Goal: Task Accomplishment & Management: Manage account settings

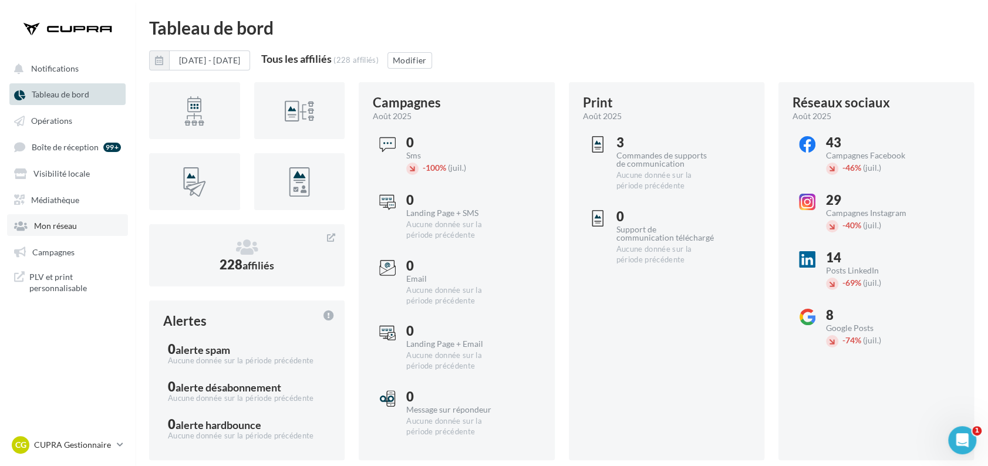
click at [60, 221] on span "Mon réseau" at bounding box center [55, 226] width 43 height 10
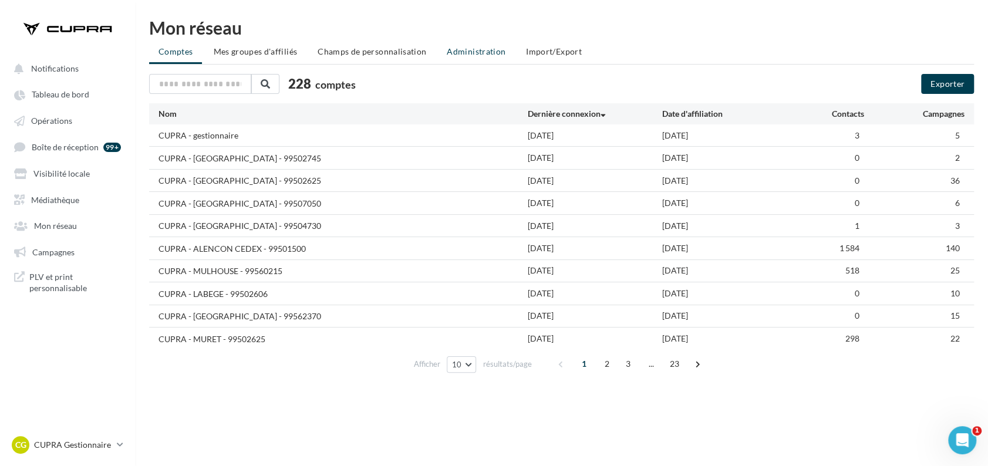
click at [469, 54] on span "Administration" at bounding box center [476, 51] width 59 height 10
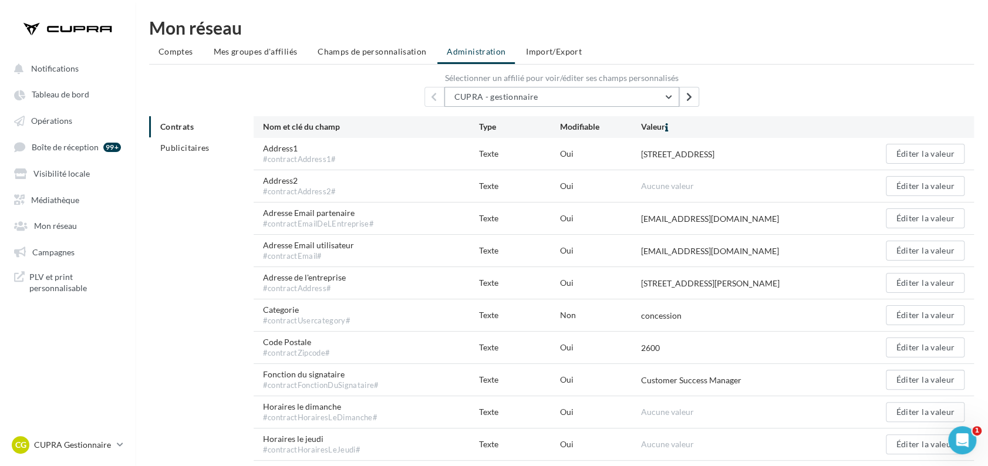
click at [544, 96] on button "CUPRA - gestionnaire" at bounding box center [562, 97] width 235 height 20
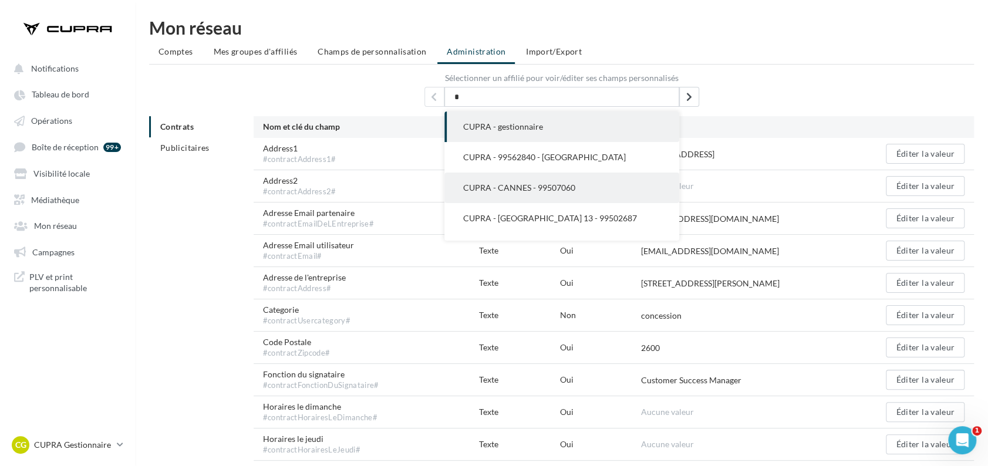
click at [533, 187] on span "CUPRA - CANNES - 99507060" at bounding box center [519, 188] width 112 height 10
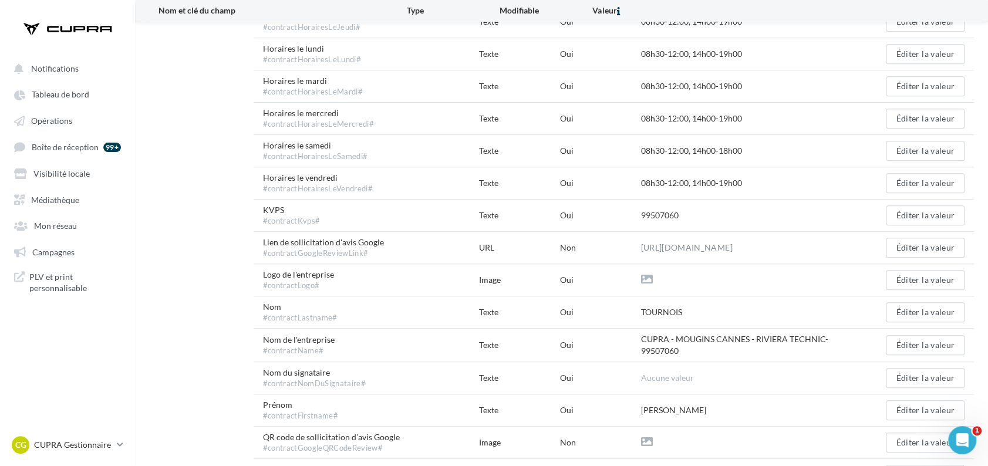
scroll to position [391, 0]
drag, startPoint x: 685, startPoint y: 352, endPoint x: 640, endPoint y: 341, distance: 46.6
click at [640, 341] on div "Nom de l'entreprise #contractName# Texte Oui CUPRA - MOUGINS [GEOGRAPHIC_DATA] …" at bounding box center [614, 345] width 721 height 33
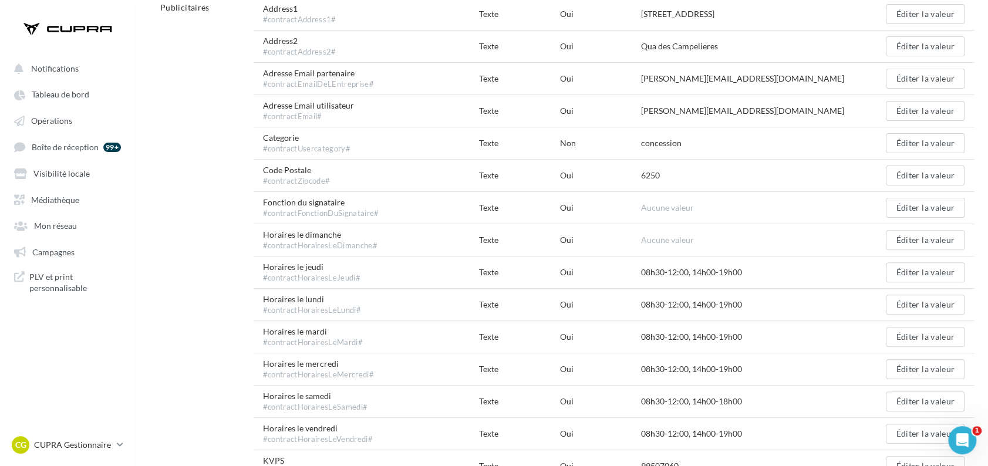
scroll to position [0, 0]
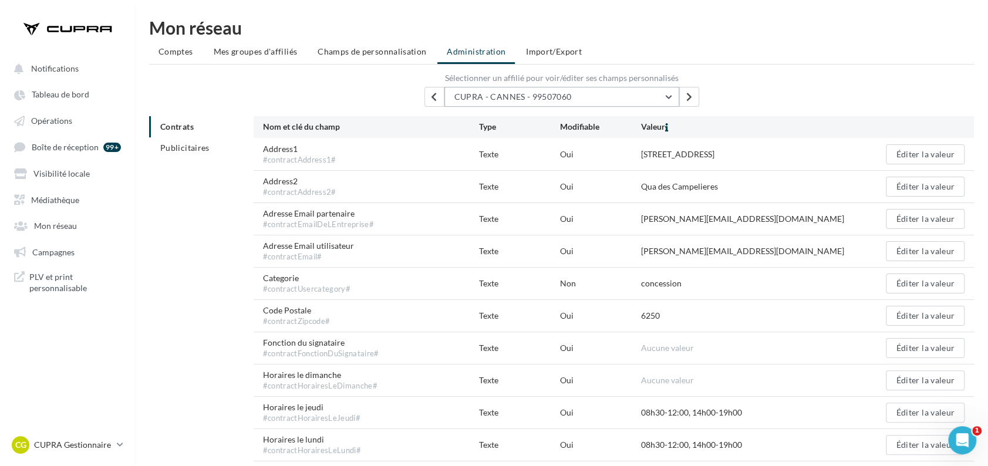
click at [579, 101] on button "CUPRA - CANNES - 99507060" at bounding box center [562, 97] width 235 height 20
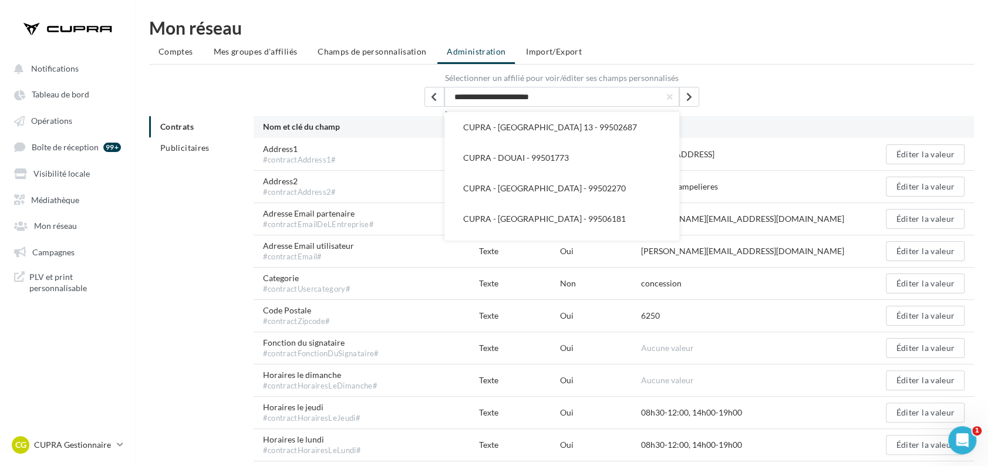
scroll to position [92, 0]
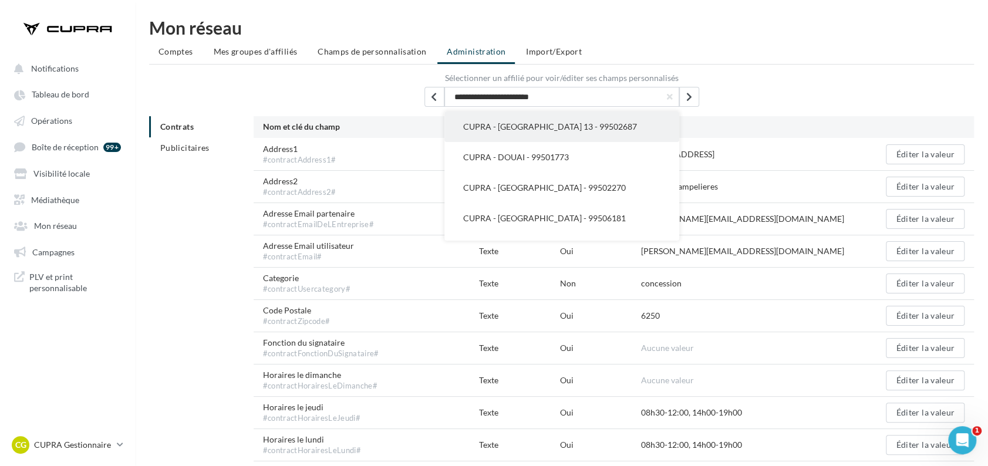
click at [551, 139] on button "CUPRA - [GEOGRAPHIC_DATA] 13 - 99502687" at bounding box center [562, 127] width 235 height 31
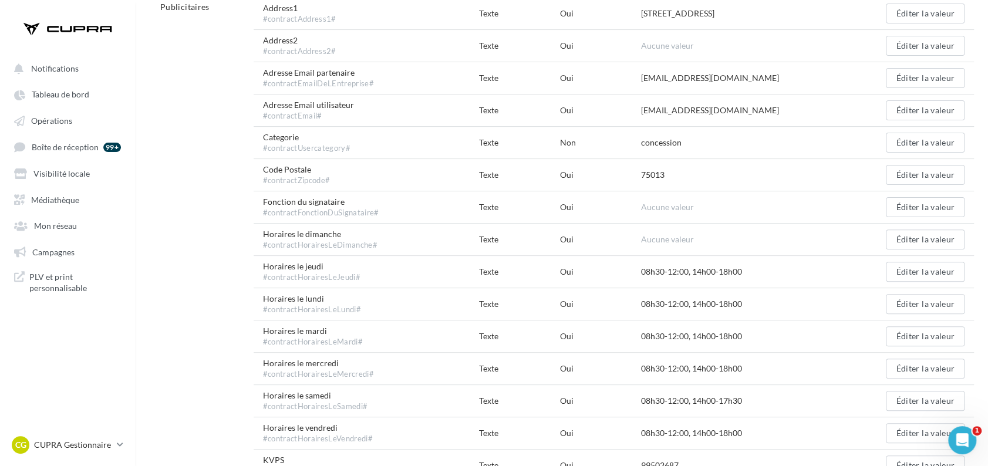
scroll to position [36, 0]
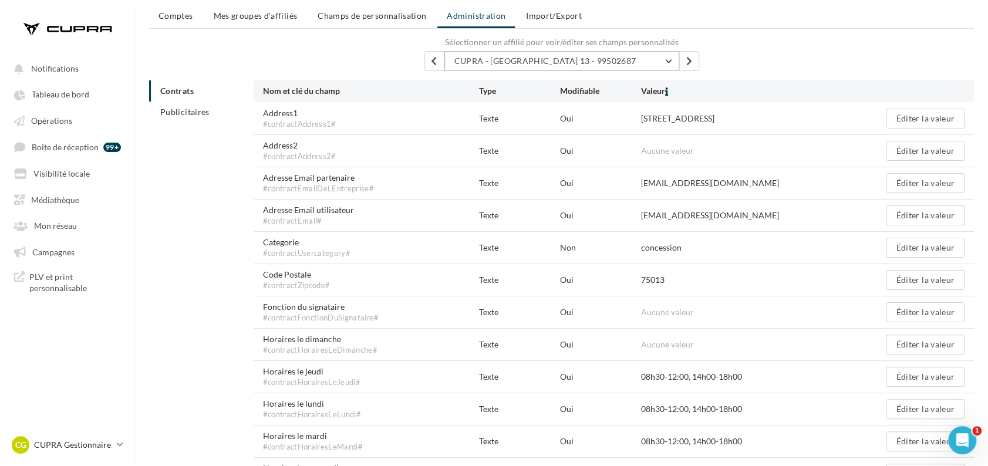
click at [573, 65] on button "CUPRA - [GEOGRAPHIC_DATA] 13 - 99502687" at bounding box center [562, 61] width 235 height 20
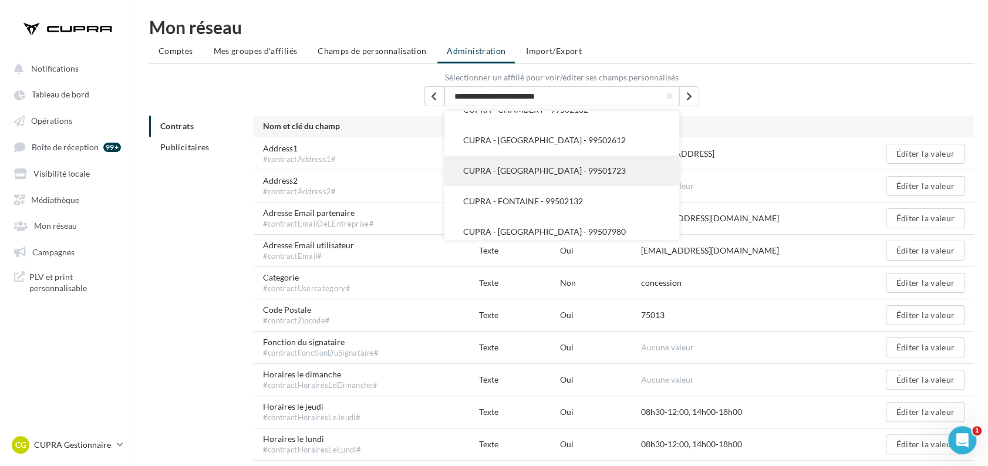
scroll to position [426, 0]
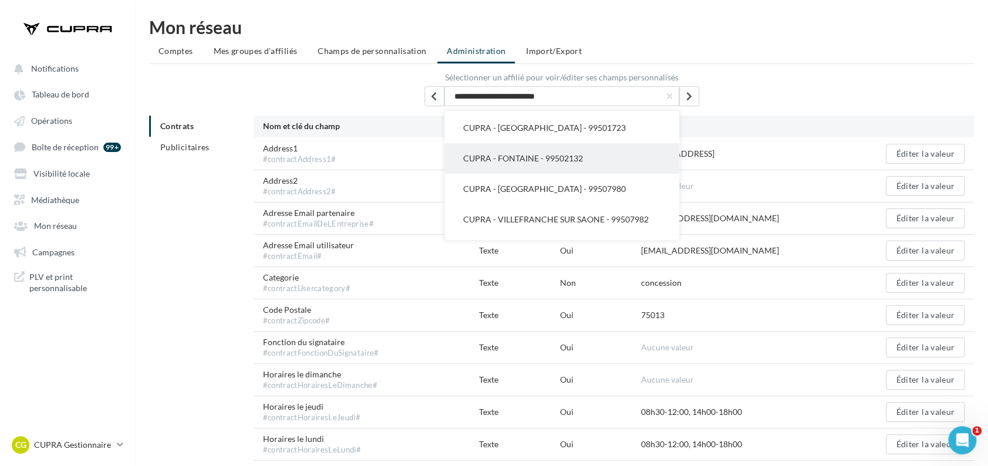
click at [536, 157] on span "CUPRA - FONTAINE - 99502132" at bounding box center [523, 158] width 120 height 10
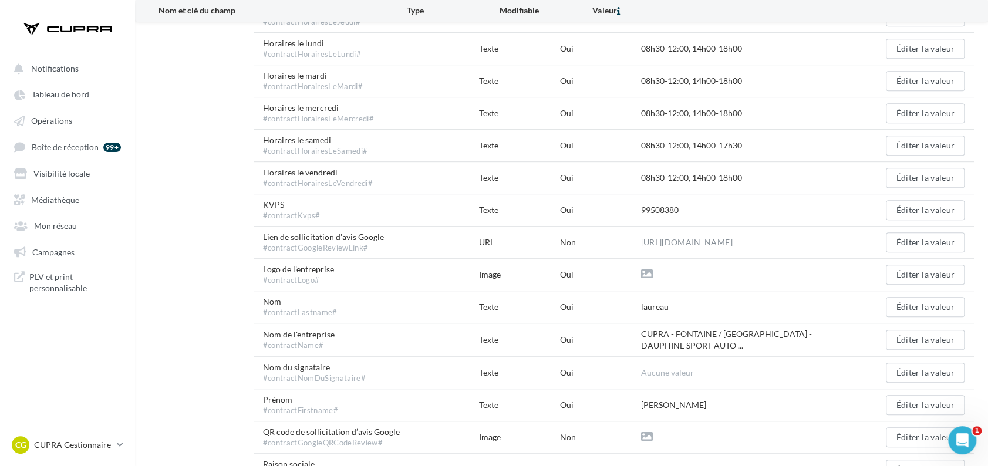
scroll to position [396, 0]
drag, startPoint x: 678, startPoint y: 349, endPoint x: 601, endPoint y: 341, distance: 77.4
click at [601, 341] on div "Nom de l'entreprise #contractName# Texte Oui CUPRA - FONTAINE / [GEOGRAPHIC_DAT…" at bounding box center [614, 340] width 721 height 33
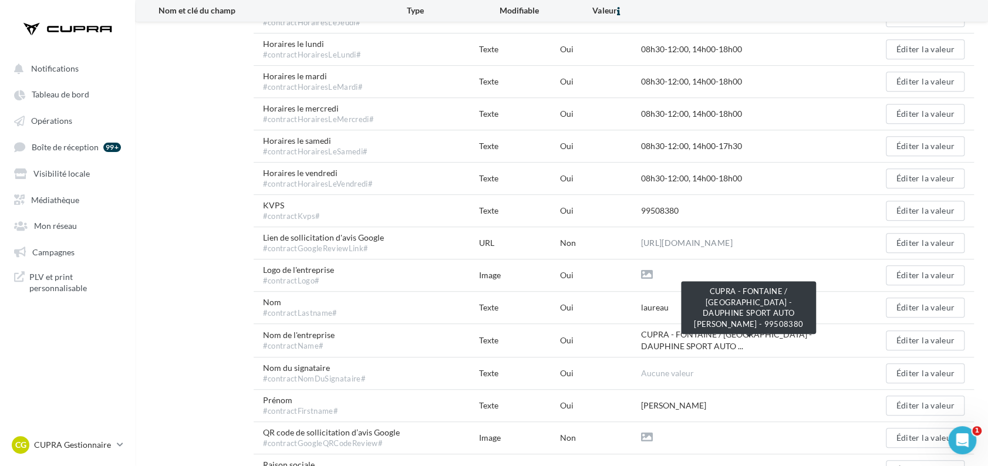
click at [674, 348] on span "CUPRA - FONTAINE / [GEOGRAPHIC_DATA] - DAUPHINE SPORT AUTO ..." at bounding box center [749, 340] width 216 height 23
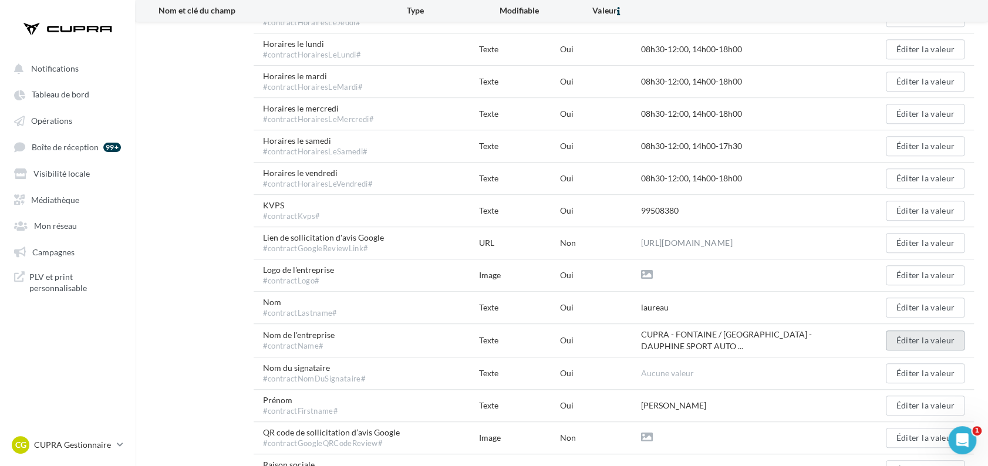
click at [905, 342] on button "Éditer la valeur" at bounding box center [925, 341] width 79 height 20
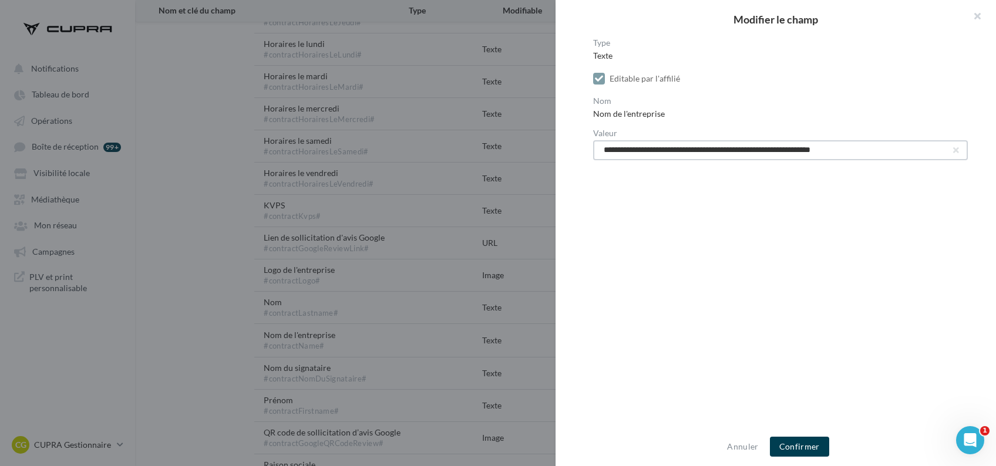
drag, startPoint x: 916, startPoint y: 150, endPoint x: 571, endPoint y: 156, distance: 344.8
click at [571, 156] on div "**********" at bounding box center [781, 234] width 450 height 390
click at [837, 238] on div "**********" at bounding box center [781, 234] width 450 height 390
click at [790, 443] on button "Confirmer" at bounding box center [799, 447] width 59 height 20
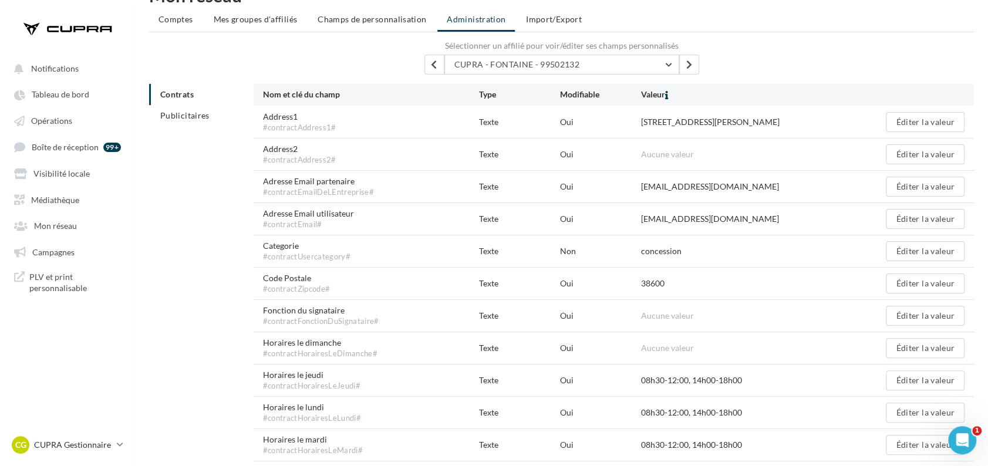
scroll to position [0, 0]
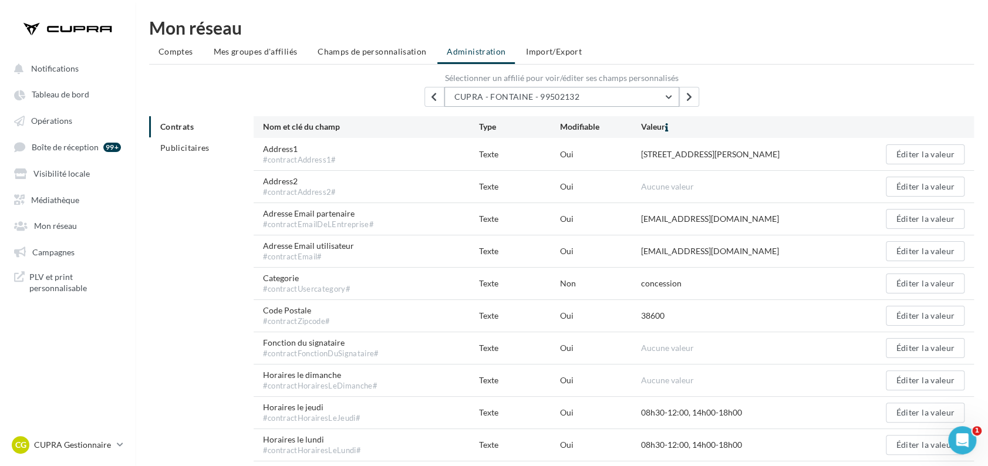
click at [627, 95] on button "CUPRA - FONTAINE - 99502132" at bounding box center [562, 97] width 235 height 20
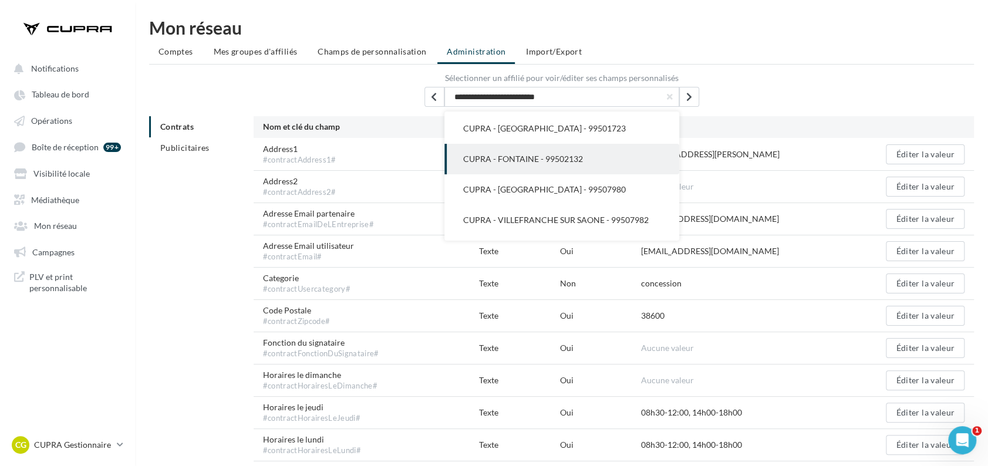
scroll to position [428, 0]
click at [724, 100] on div "CUPRA - FONTAINE - 99502132 CUPRA - gestionnaire CUPRA - 99562840 - [GEOGRAPHIC…" at bounding box center [561, 97] width 825 height 20
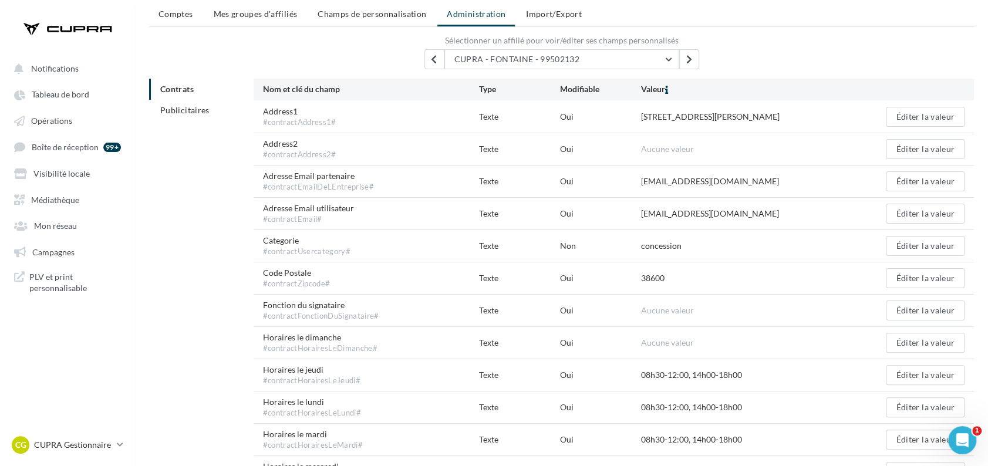
scroll to position [37, 0]
click at [821, 146] on div "Aucune valeur" at bounding box center [749, 150] width 216 height 12
click at [584, 63] on button "CUPRA - FONTAINE - 99502132" at bounding box center [562, 60] width 235 height 20
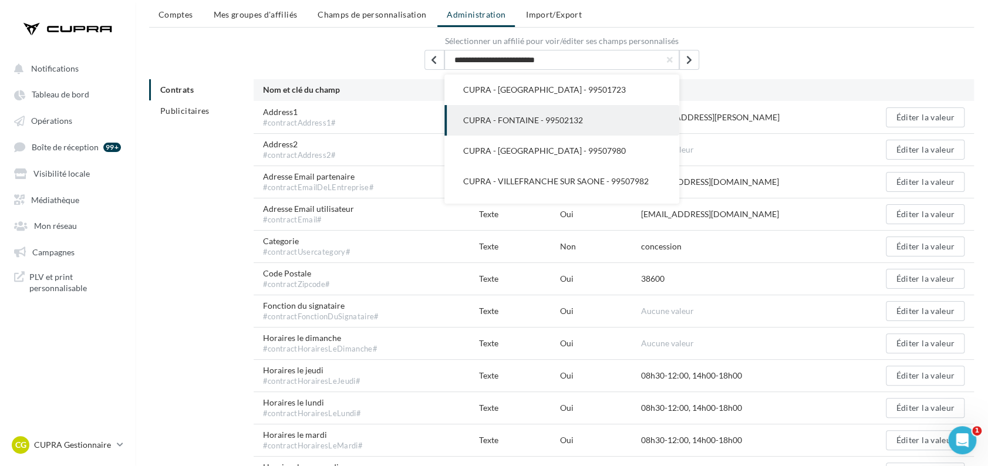
click at [738, 60] on div "**********" at bounding box center [561, 60] width 825 height 20
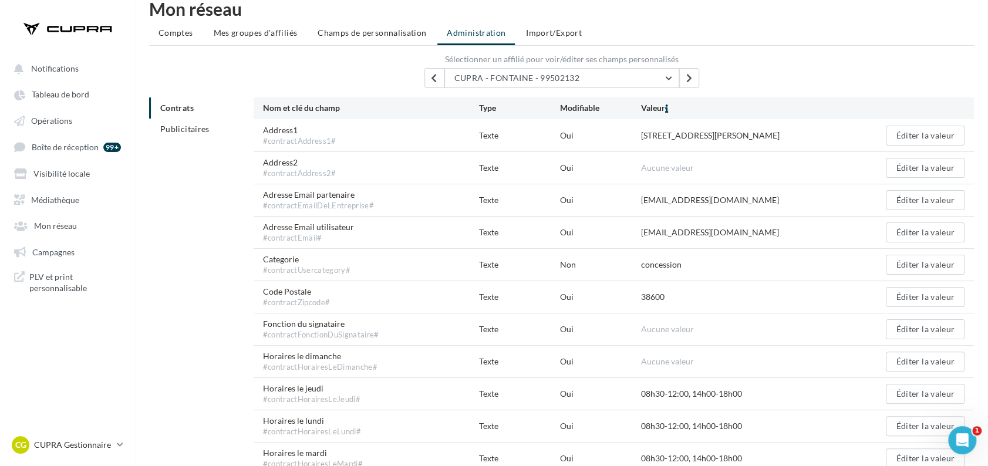
scroll to position [18, 0]
click at [670, 82] on button "CUPRA - FONTAINE - 99502132" at bounding box center [562, 79] width 235 height 20
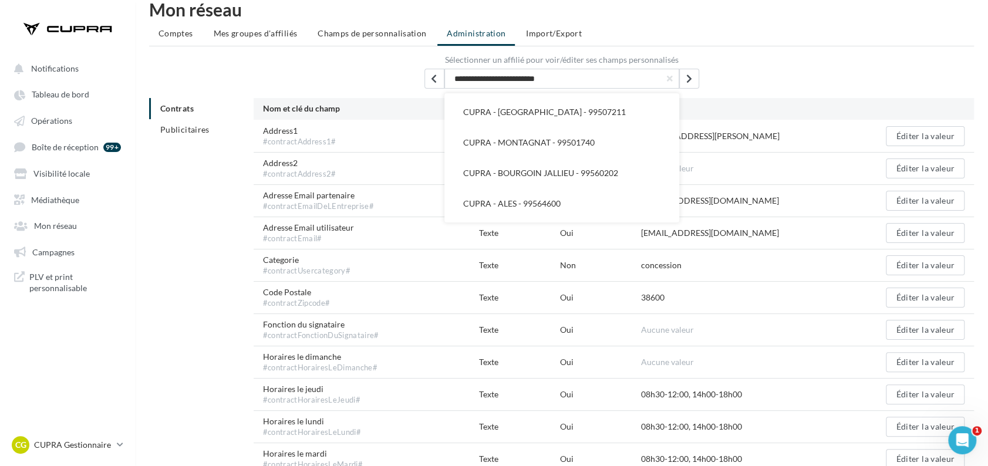
scroll to position [547, 0]
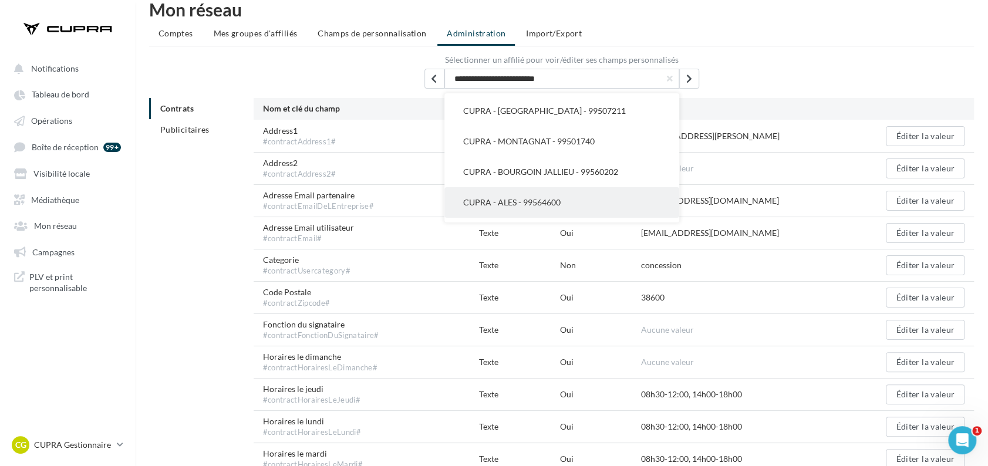
click at [500, 192] on button "CUPRA - ALES - 99564600" at bounding box center [562, 202] width 235 height 31
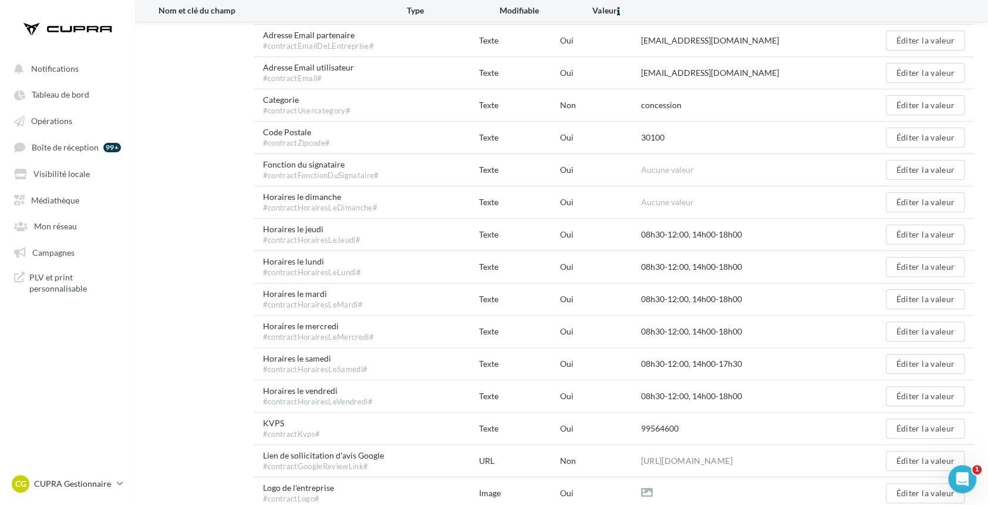
scroll to position [0, 0]
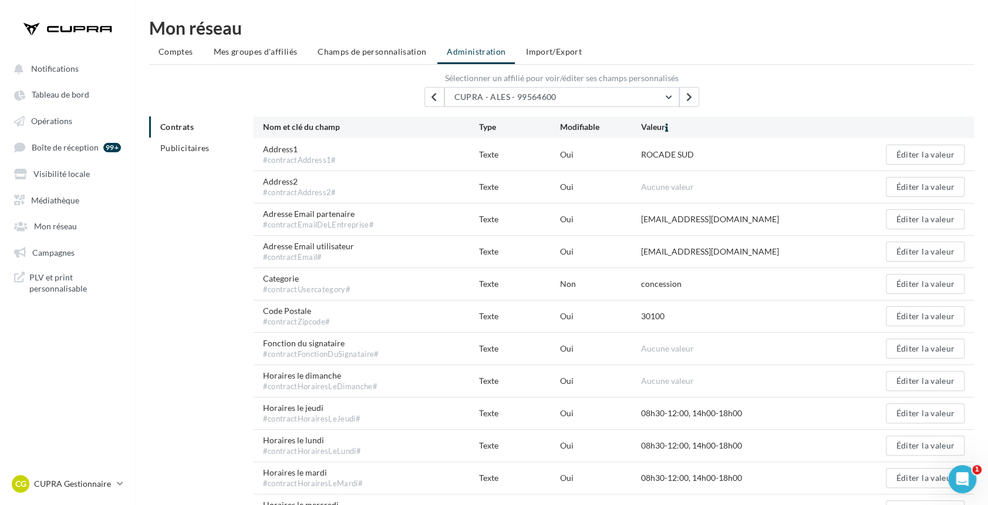
click at [565, 85] on div "Sélectionner un affilié pour voir/éditer ses champs personnalisés CUPRA - ALES …" at bounding box center [561, 90] width 825 height 33
click at [565, 92] on button "CUPRA - ALES - 99564600" at bounding box center [562, 97] width 235 height 20
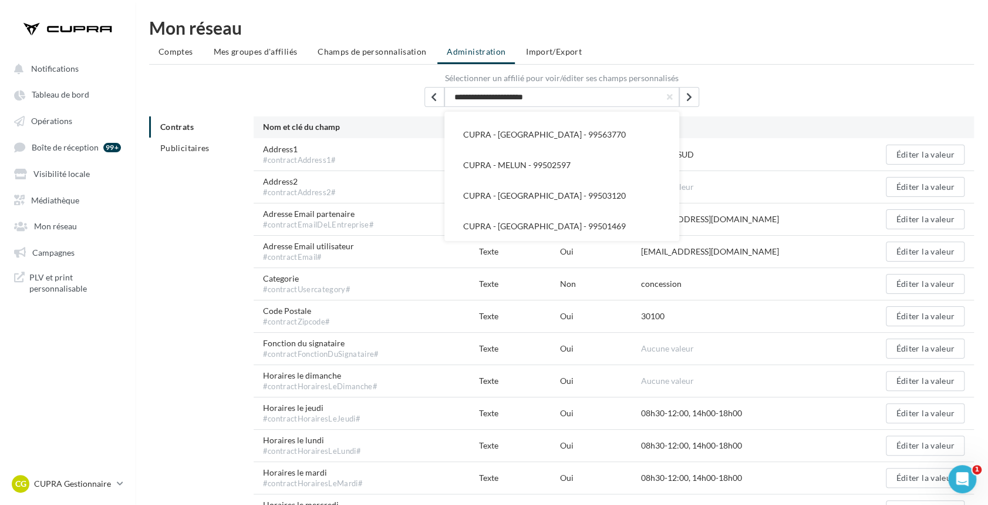
scroll to position [2083, 0]
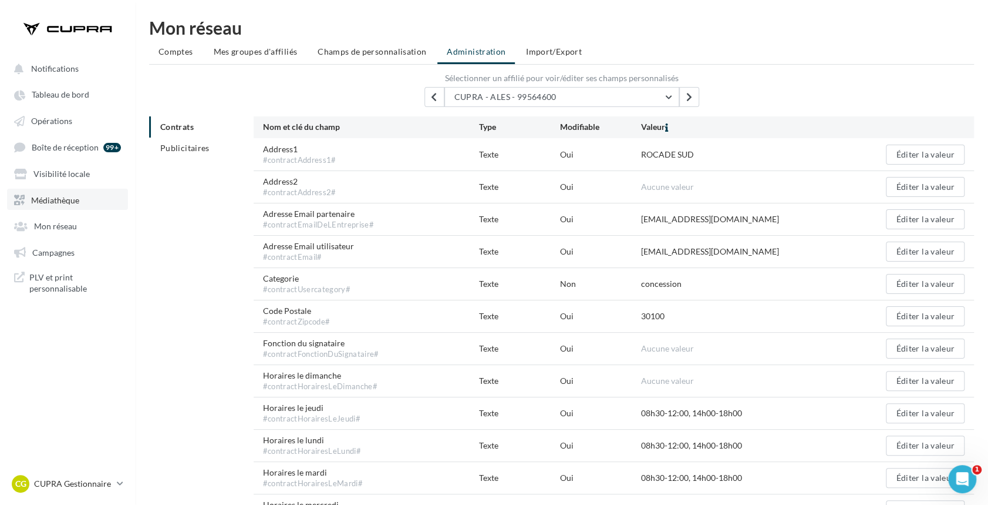
drag, startPoint x: 52, startPoint y: 200, endPoint x: 77, endPoint y: 209, distance: 26.0
click at [52, 200] on span "Médiathèque" at bounding box center [55, 199] width 48 height 10
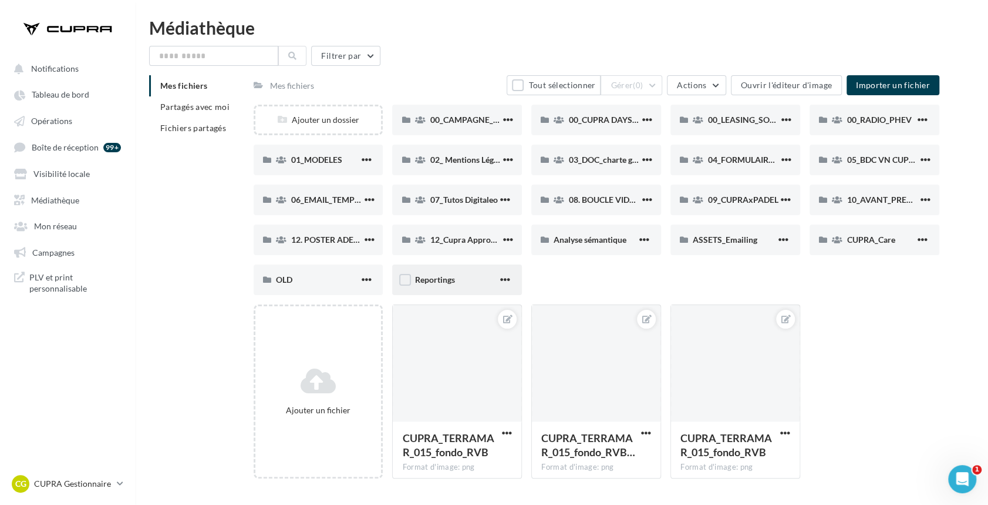
click at [457, 280] on div "Reportings" at bounding box center [456, 280] width 83 height 12
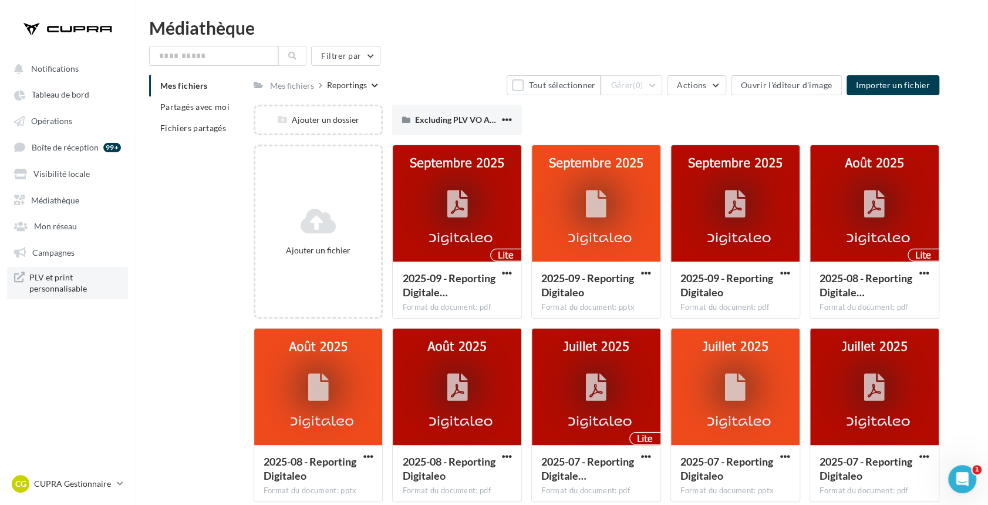
click at [48, 284] on span "PLV et print personnalisable" at bounding box center [75, 282] width 92 height 23
click at [61, 96] on span "Tableau de bord" at bounding box center [61, 95] width 58 height 10
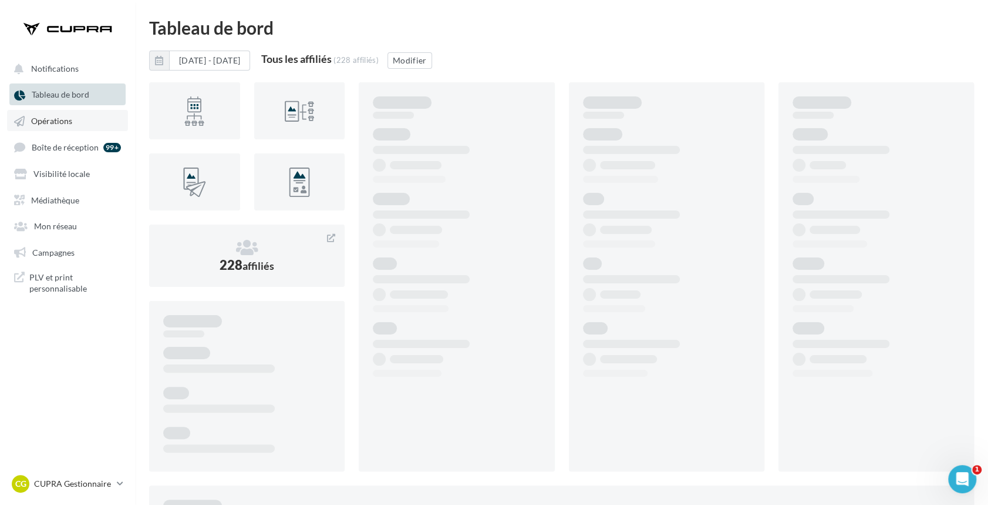
click at [55, 126] on link "Opérations" at bounding box center [67, 120] width 121 height 21
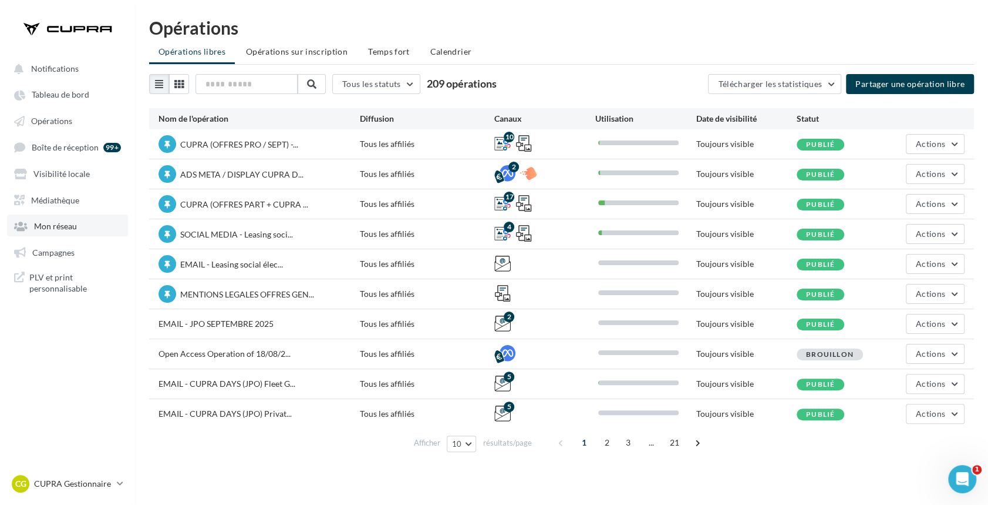
click at [52, 233] on link "Mon réseau" at bounding box center [67, 224] width 121 height 21
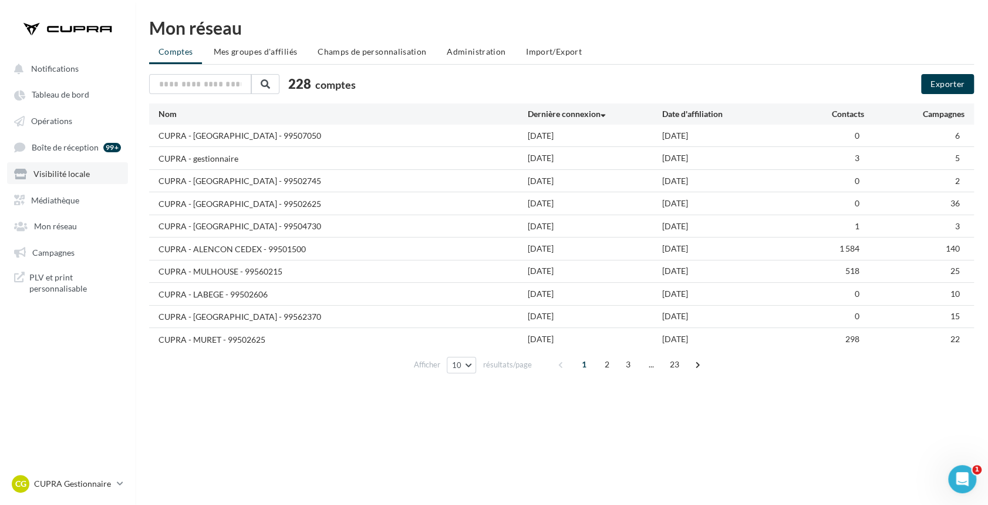
click at [40, 169] on span "Visibilité locale" at bounding box center [61, 174] width 56 height 10
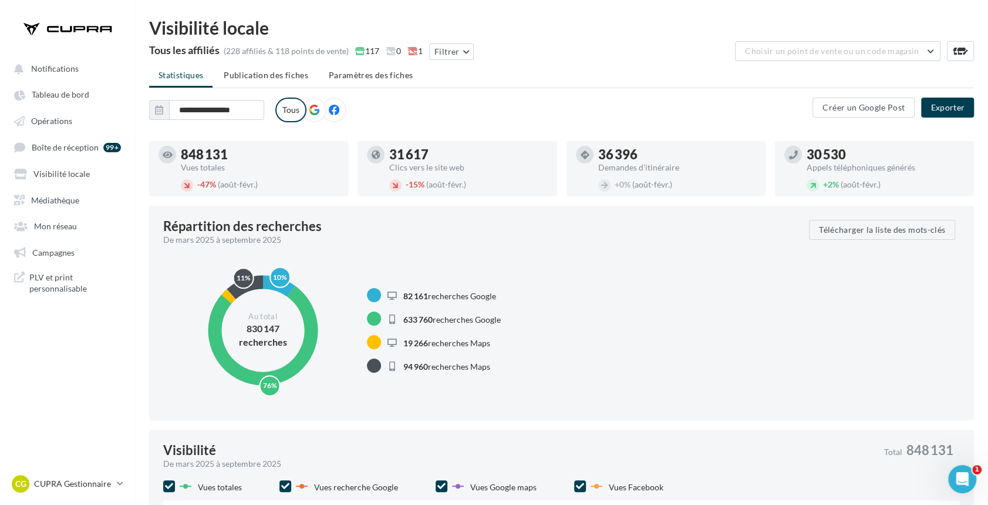
click at [61, 80] on ul "Notifications Tableau de bord Opérations Boîte de réception 99+ Médiathèque" at bounding box center [68, 178] width 134 height 251
click at [53, 75] on button "Notifications" at bounding box center [65, 68] width 116 height 21
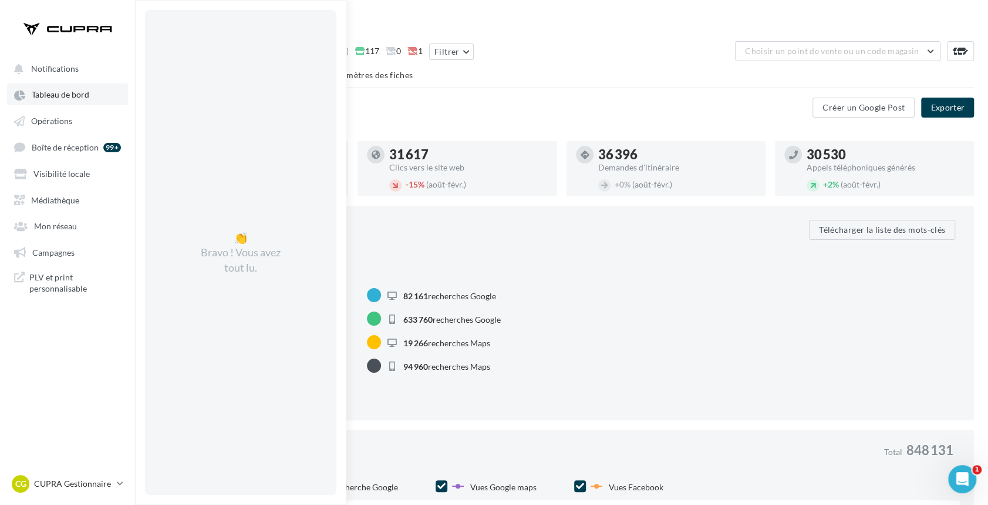
click at [53, 92] on span "Tableau de bord" at bounding box center [61, 95] width 58 height 10
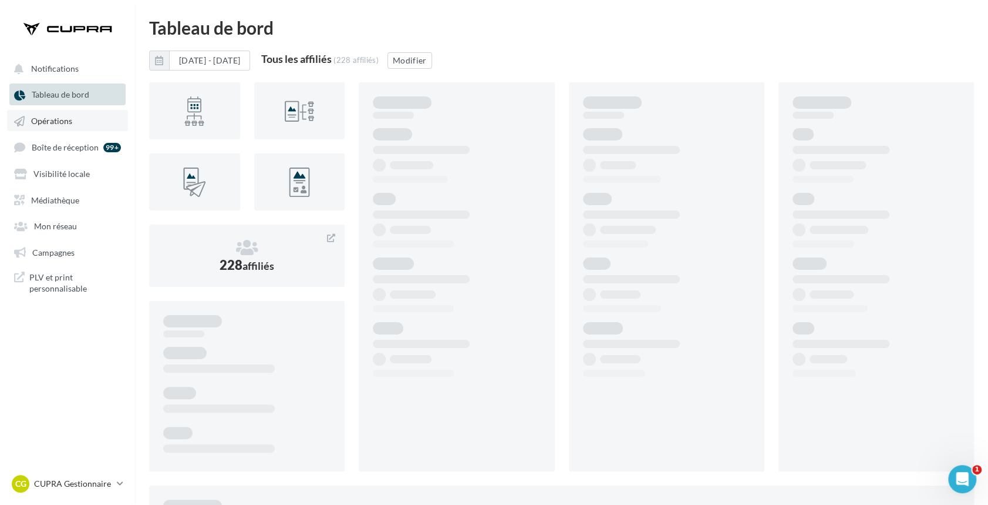
click at [42, 124] on span "Opérations" at bounding box center [51, 121] width 41 height 10
